Goal: Task Accomplishment & Management: Manage account settings

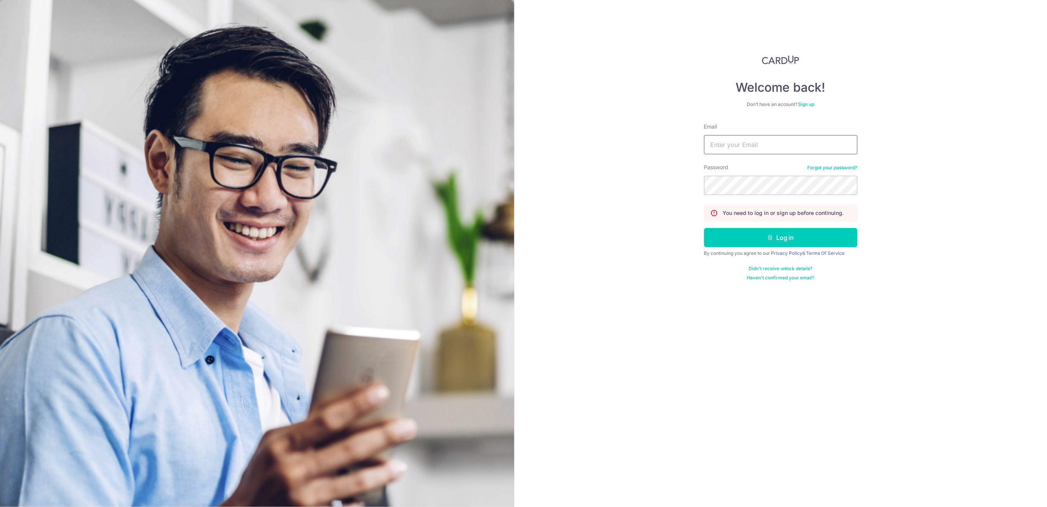
click at [806, 146] on input "Email" at bounding box center [780, 144] width 153 height 19
type input "[EMAIL_ADDRESS][DOMAIN_NAME]"
click at [734, 243] on button "Log in" at bounding box center [780, 237] width 153 height 19
